Goal: Task Accomplishment & Management: Use online tool/utility

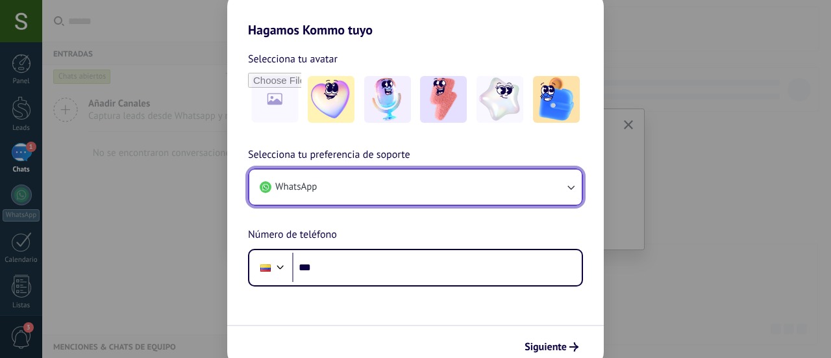
click at [316, 173] on button "WhatsApp" at bounding box center [415, 187] width 333 height 35
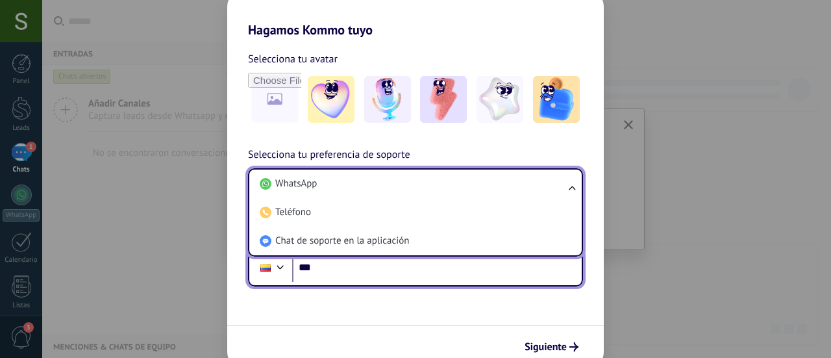
click at [327, 272] on input "***" at bounding box center [437, 268] width 290 height 30
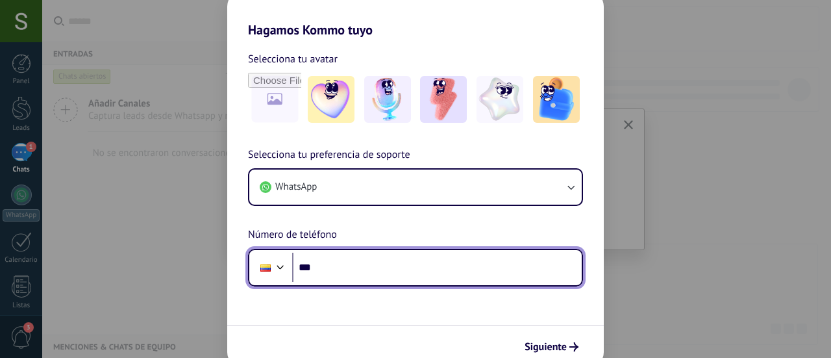
click at [340, 266] on input "***" at bounding box center [437, 268] width 290 height 30
drag, startPoint x: 398, startPoint y: 271, endPoint x: 297, endPoint y: 270, distance: 100.7
click at [297, 270] on input "**********" at bounding box center [437, 268] width 290 height 30
type input "**********"
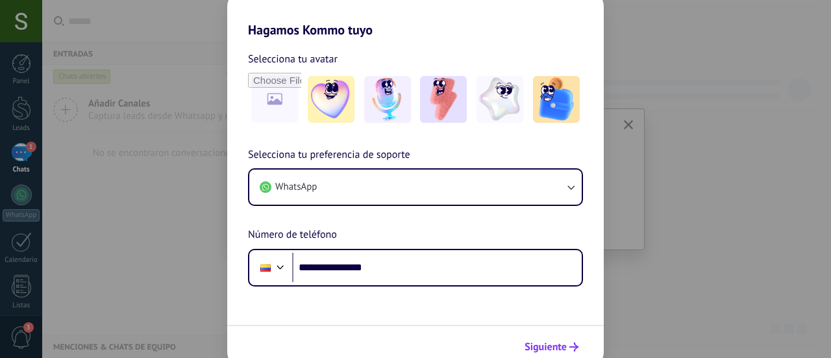
click at [541, 345] on span "Siguiente" at bounding box center [546, 346] width 42 height 9
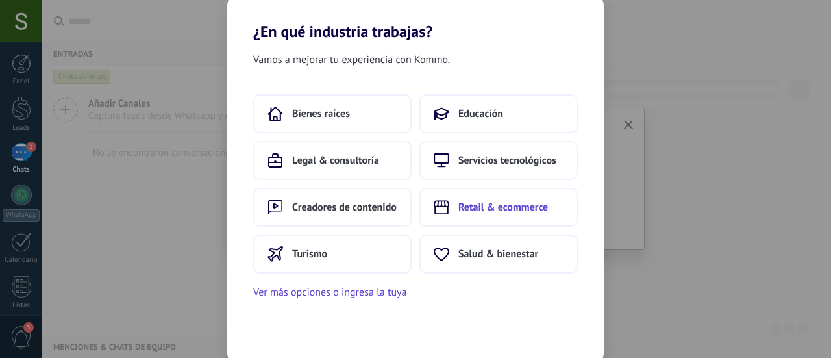
click at [477, 203] on span "Retail & ecommerce" at bounding box center [504, 207] width 90 height 13
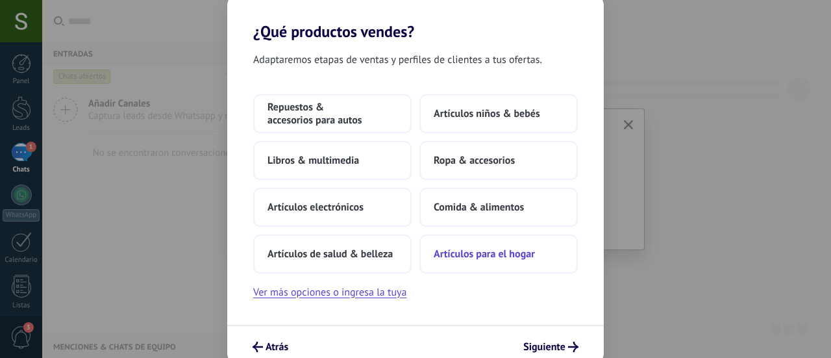
click at [457, 249] on span "Artículos para el hogar" at bounding box center [484, 253] width 101 height 13
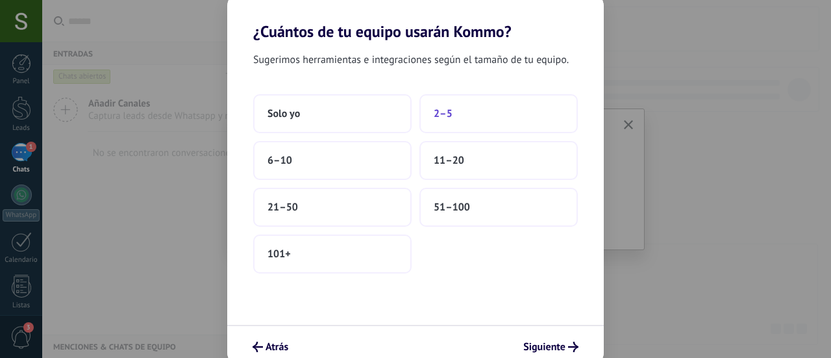
click at [464, 112] on button "2–5" at bounding box center [499, 113] width 158 height 39
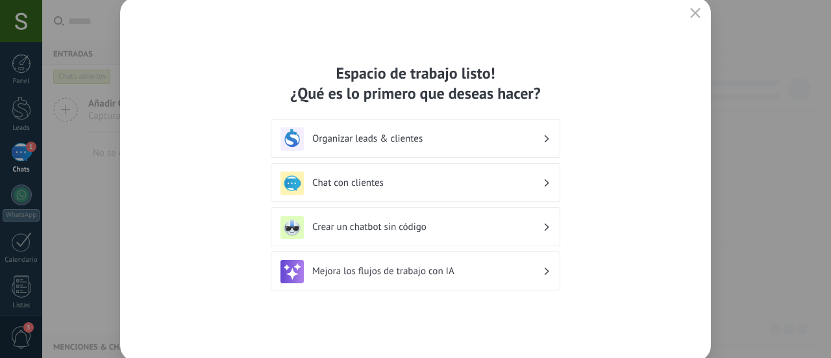
click at [433, 138] on h3 "Organizar leads & clientes" at bounding box center [427, 139] width 231 height 12
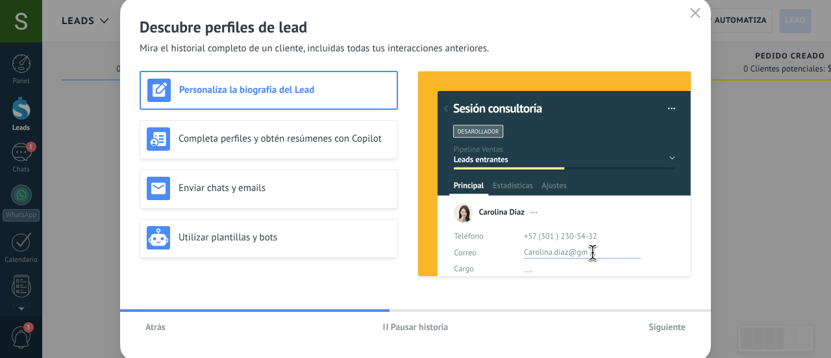
click at [386, 329] on icon "button" at bounding box center [385, 326] width 5 height 6
click at [151, 327] on span "Atrás" at bounding box center [155, 326] width 20 height 9
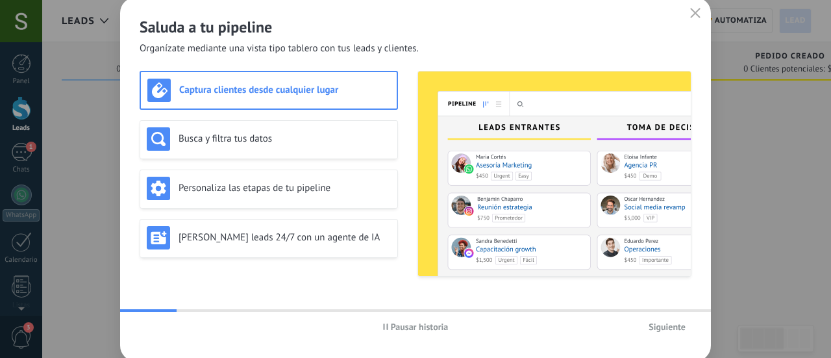
click at [411, 328] on span "Pausar historia" at bounding box center [420, 326] width 58 height 9
click at [698, 16] on icon "button" at bounding box center [695, 13] width 10 height 10
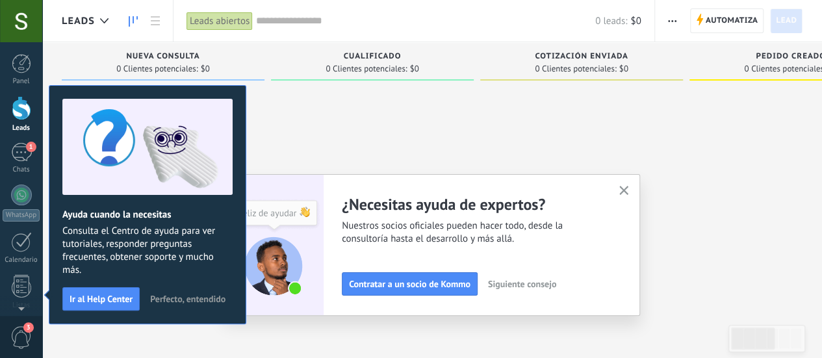
click at [369, 116] on div at bounding box center [372, 180] width 203 height 188
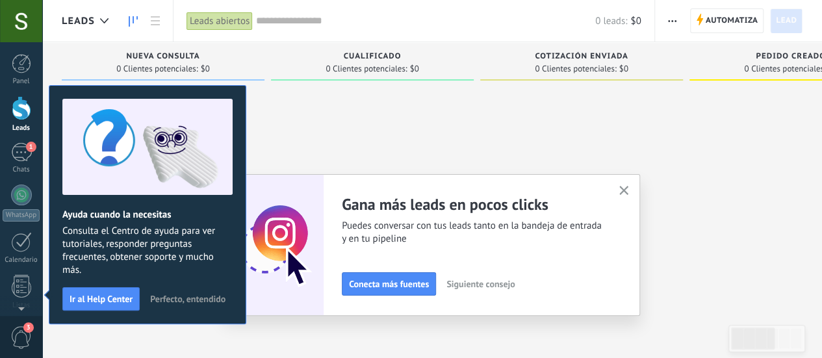
click at [629, 192] on use "button" at bounding box center [624, 191] width 10 height 10
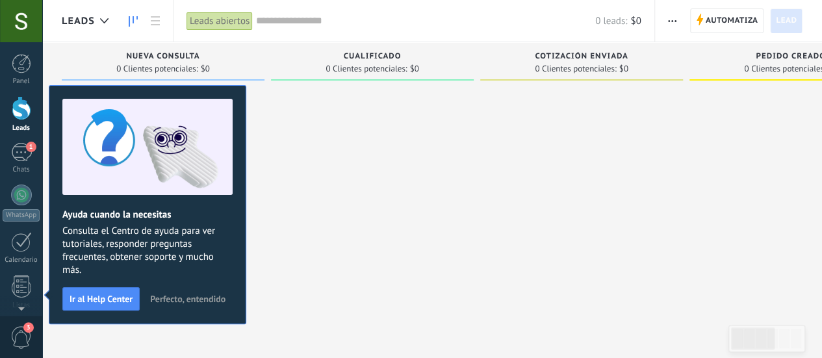
click at [176, 297] on span "Perfecto, entendido" at bounding box center [187, 298] width 75 height 9
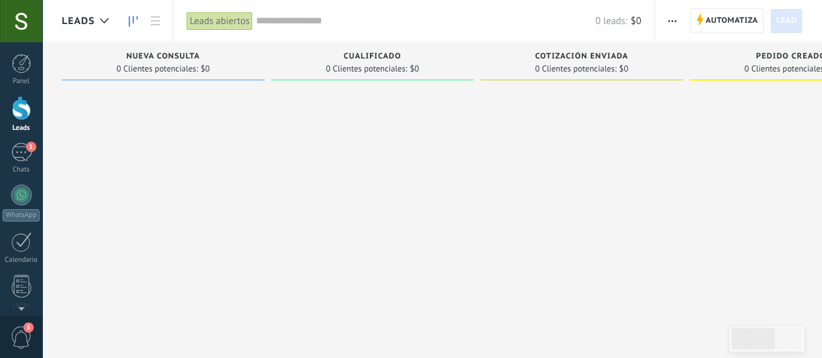
click at [305, 218] on div at bounding box center [372, 180] width 203 height 188
click at [21, 153] on div "1" at bounding box center [21, 152] width 21 height 19
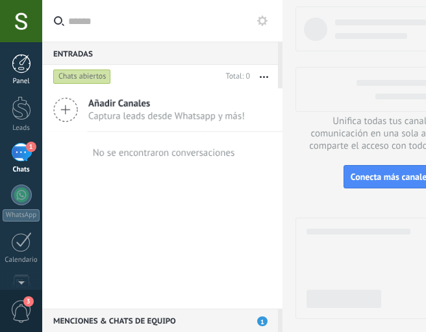
click at [19, 56] on div at bounding box center [21, 63] width 19 height 19
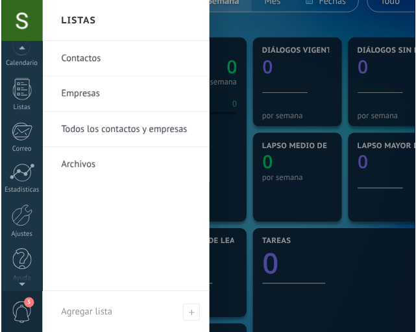
scroll to position [197, 0]
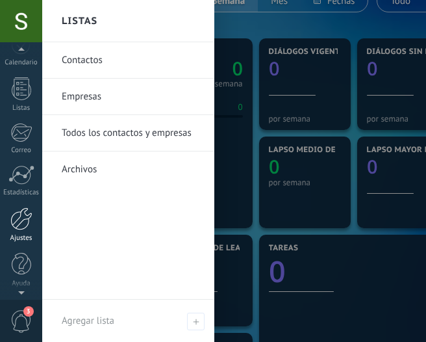
click at [23, 218] on div at bounding box center [21, 218] width 22 height 23
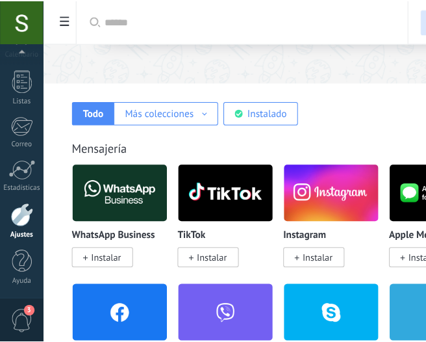
scroll to position [195, 0]
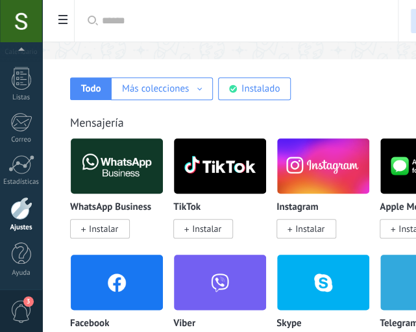
click at [104, 229] on span "Instalar" at bounding box center [103, 229] width 29 height 12
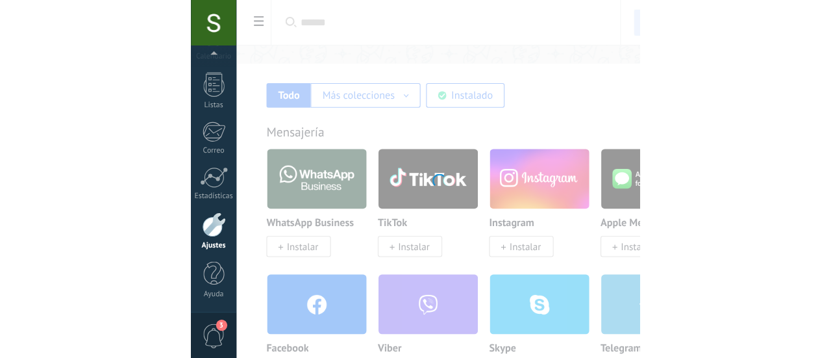
scroll to position [197, 0]
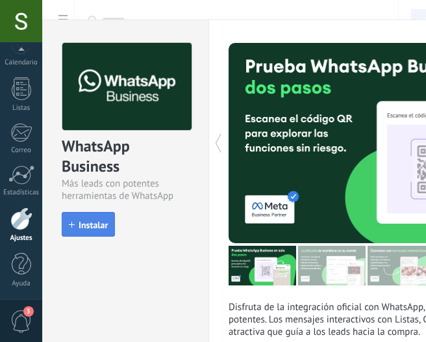
click at [99, 225] on span "Instalar" at bounding box center [93, 224] width 29 height 9
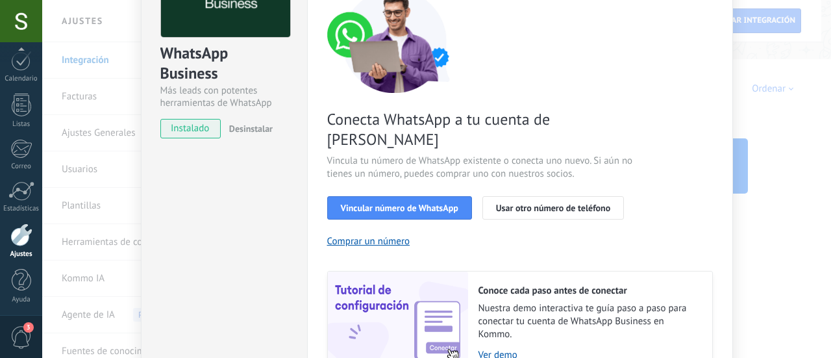
scroll to position [88, 0]
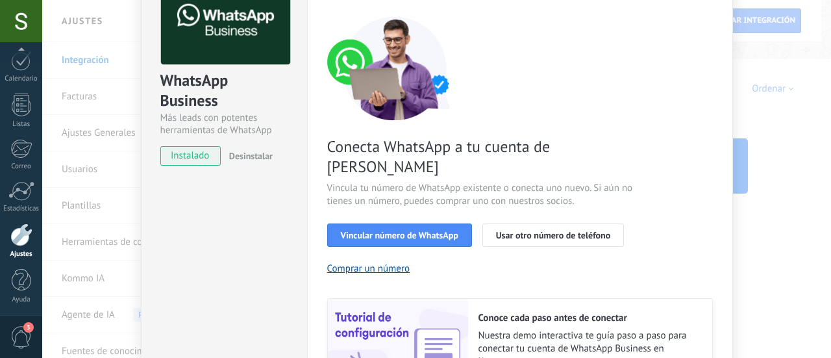
click at [753, 116] on div "WhatsApp Business Más leads con potentes herramientas de WhatsApp instalado Des…" at bounding box center [436, 179] width 789 height 358
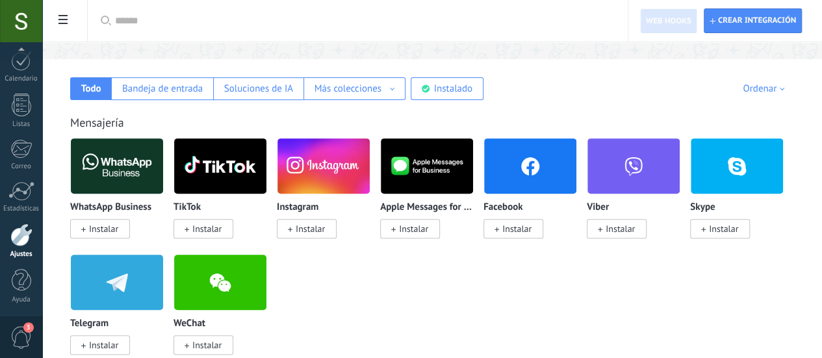
click at [163, 151] on img at bounding box center [117, 165] width 92 height 63
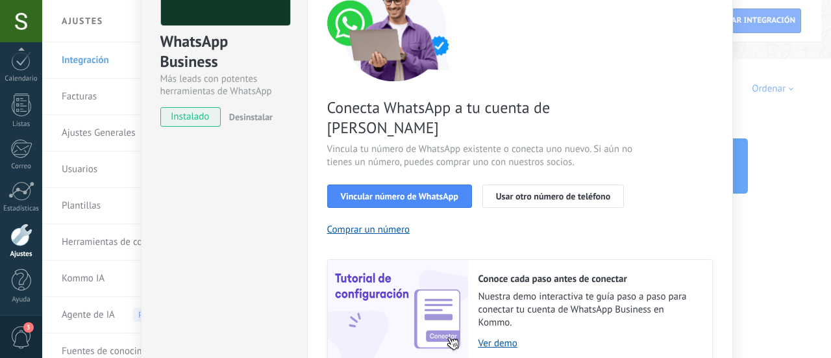
scroll to position [130, 0]
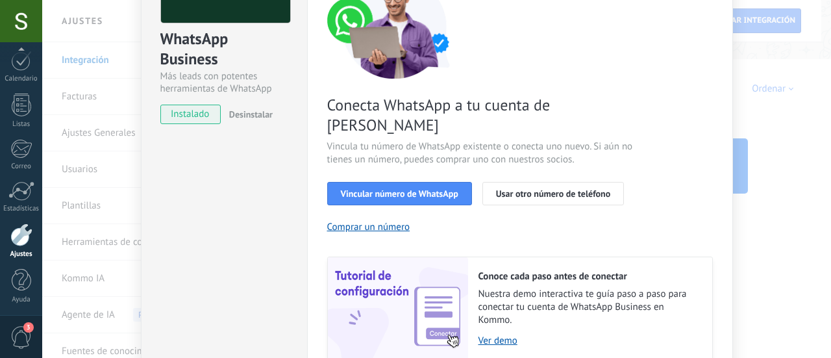
click at [787, 142] on div "WhatsApp Business Más leads con potentes herramientas de WhatsApp instalado Des…" at bounding box center [436, 179] width 789 height 358
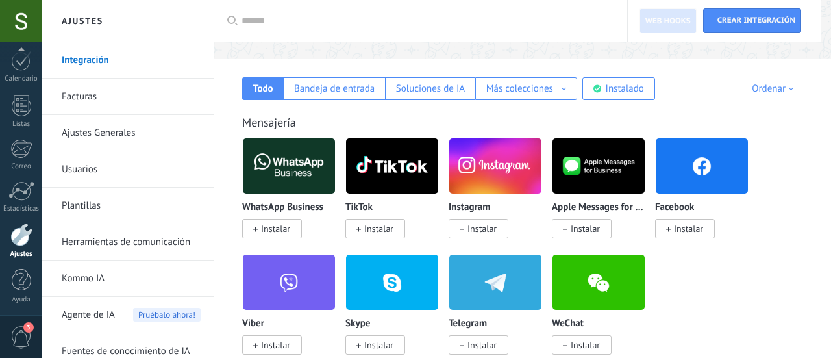
scroll to position [0, 0]
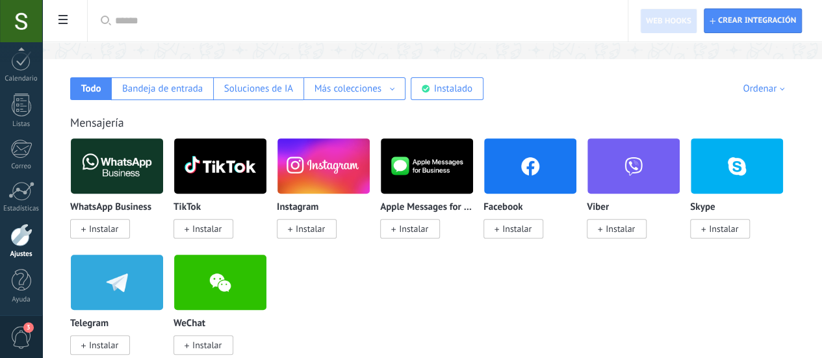
click at [130, 223] on span "Instalar" at bounding box center [100, 228] width 60 height 19
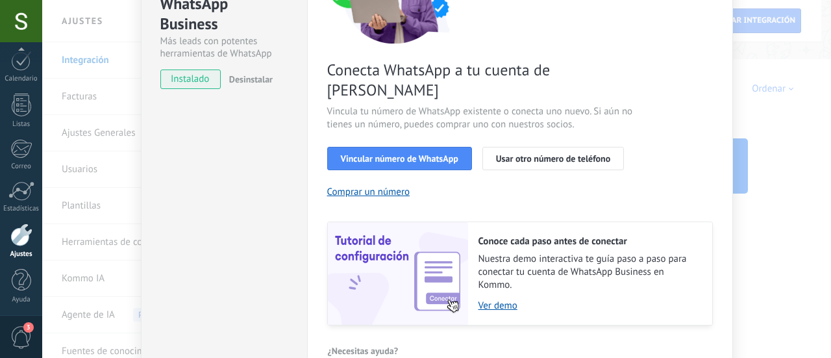
scroll to position [195, 0]
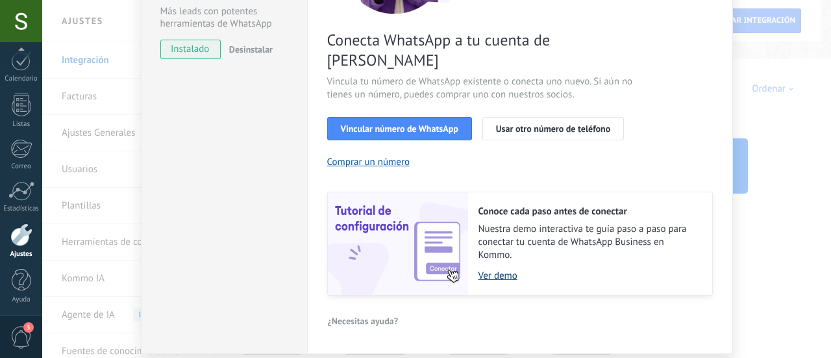
click at [504, 270] on link "Ver demo" at bounding box center [589, 276] width 221 height 12
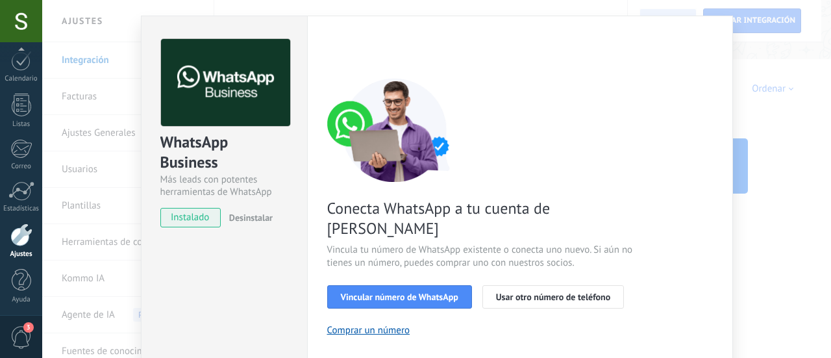
scroll to position [0, 0]
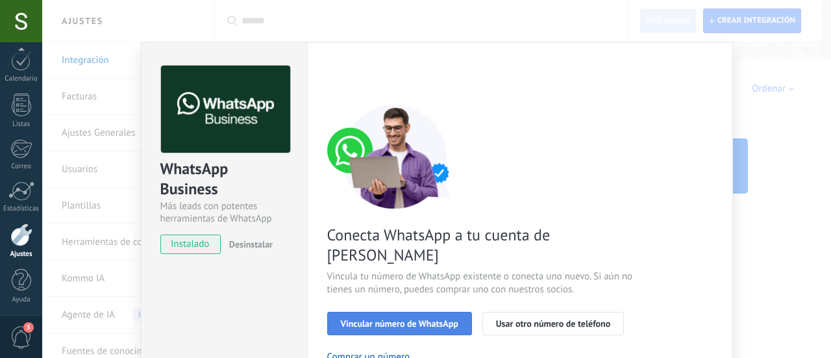
click at [449, 319] on span "Vincular número de WhatsApp" at bounding box center [400, 323] width 118 height 9
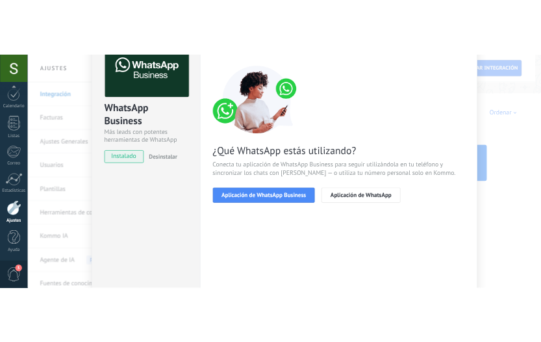
scroll to position [197, 0]
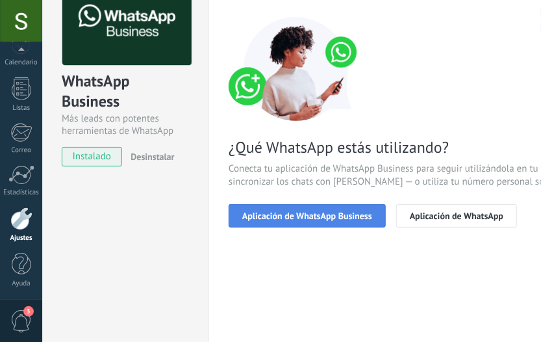
click at [331, 216] on span "Aplicación de WhatsApp Business" at bounding box center [307, 215] width 130 height 9
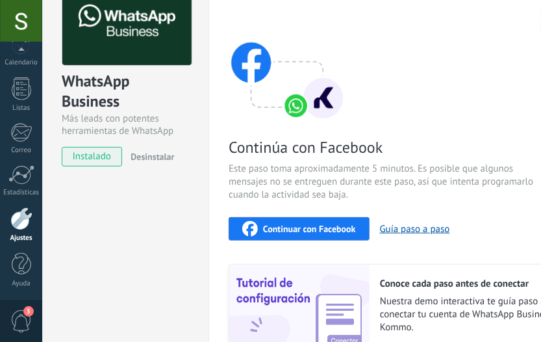
click at [305, 229] on span "Continuar con Facebook" at bounding box center [309, 228] width 93 height 9
